Goal: Information Seeking & Learning: Learn about a topic

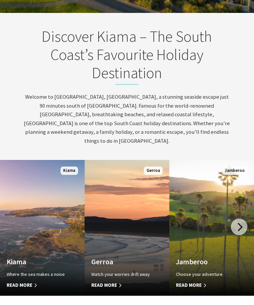
scroll to position [247, 0]
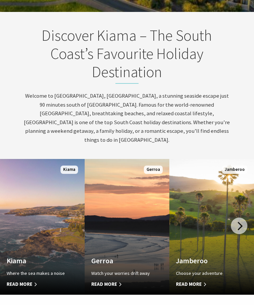
click at [53, 225] on link "Custom Image Used Kiama Where the sea makes a noise Read More Kiama" at bounding box center [42, 227] width 85 height 136
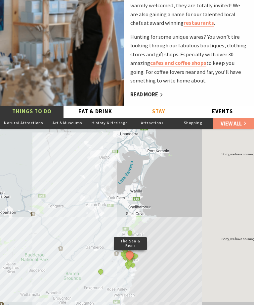
scroll to position [954, 0]
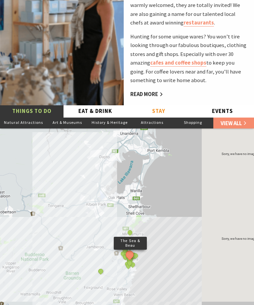
click at [20, 117] on button "Natural Attractions" at bounding box center [23, 123] width 47 height 12
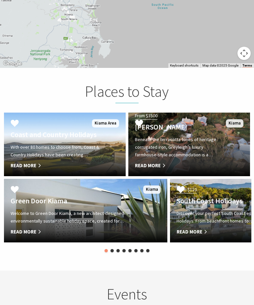
scroll to position [1229, 0]
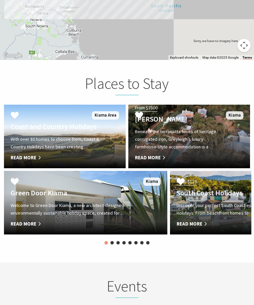
click at [153, 162] on span "Read More" at bounding box center [180, 158] width 90 height 8
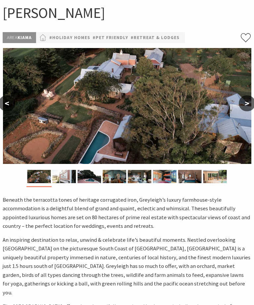
scroll to position [47, 0]
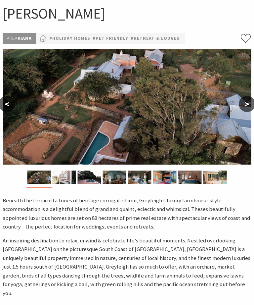
click at [67, 176] on img at bounding box center [65, 177] width 24 height 13
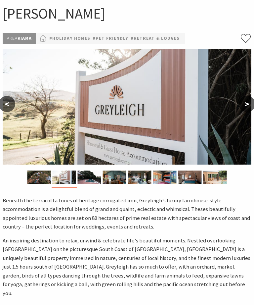
scroll to position [47, 0]
click at [92, 179] on img at bounding box center [90, 177] width 24 height 13
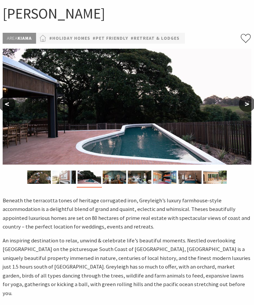
click at [116, 178] on img at bounding box center [115, 177] width 24 height 13
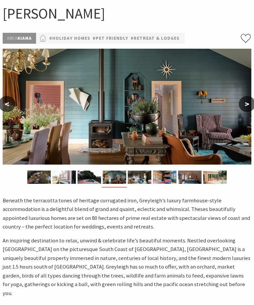
click at [141, 176] on img at bounding box center [140, 177] width 24 height 13
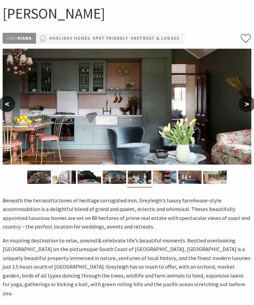
click at [166, 176] on img at bounding box center [165, 177] width 24 height 13
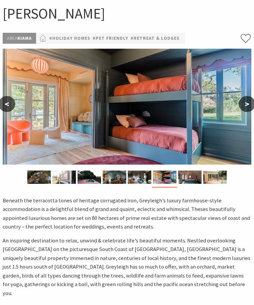
click at [190, 179] on img at bounding box center [190, 177] width 24 height 13
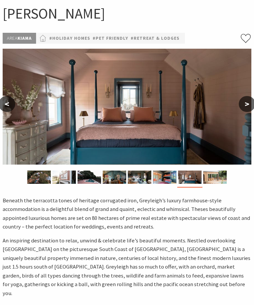
click at [216, 176] on img at bounding box center [216, 177] width 24 height 13
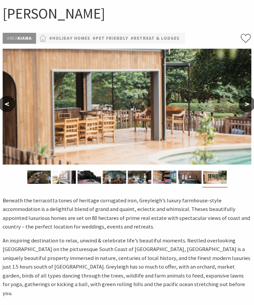
click at [246, 107] on button ">" at bounding box center [247, 104] width 17 height 16
click at [250, 105] on button ">" at bounding box center [247, 104] width 17 height 16
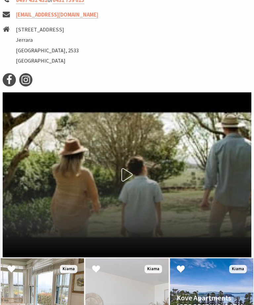
scroll to position [718, 0]
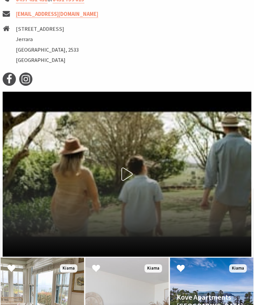
click at [129, 170] on icon at bounding box center [127, 174] width 13 height 13
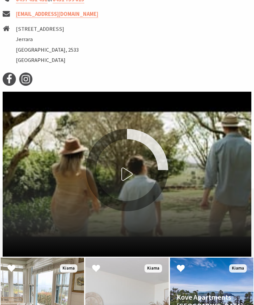
scroll to position [718, 0]
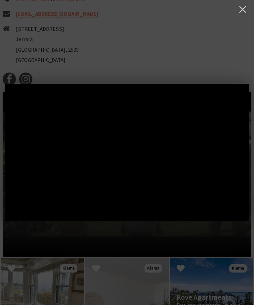
click at [246, 9] on button at bounding box center [243, 10] width 14 height 14
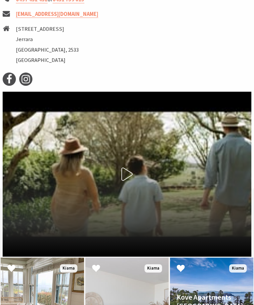
click at [126, 168] on icon at bounding box center [127, 174] width 13 height 13
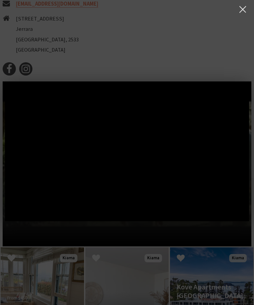
scroll to position [715, 0]
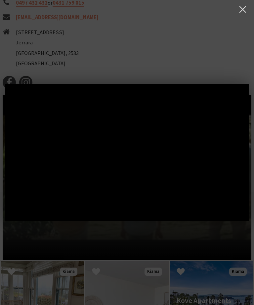
click at [245, 10] on button at bounding box center [243, 10] width 14 height 14
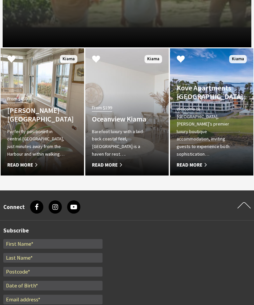
scroll to position [924, 0]
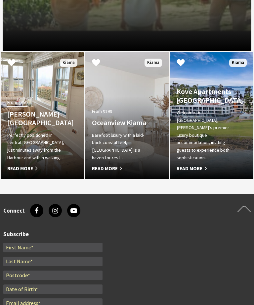
click at [213, 101] on h4 "Kove Apartments [GEOGRAPHIC_DATA]" at bounding box center [206, 95] width 58 height 17
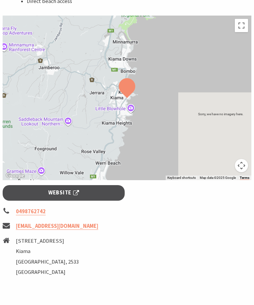
scroll to position [477, 0]
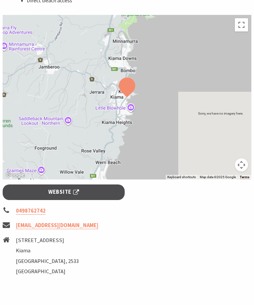
click at [60, 196] on span "Website" at bounding box center [63, 192] width 31 height 9
